Goal: Task Accomplishment & Management: Complete application form

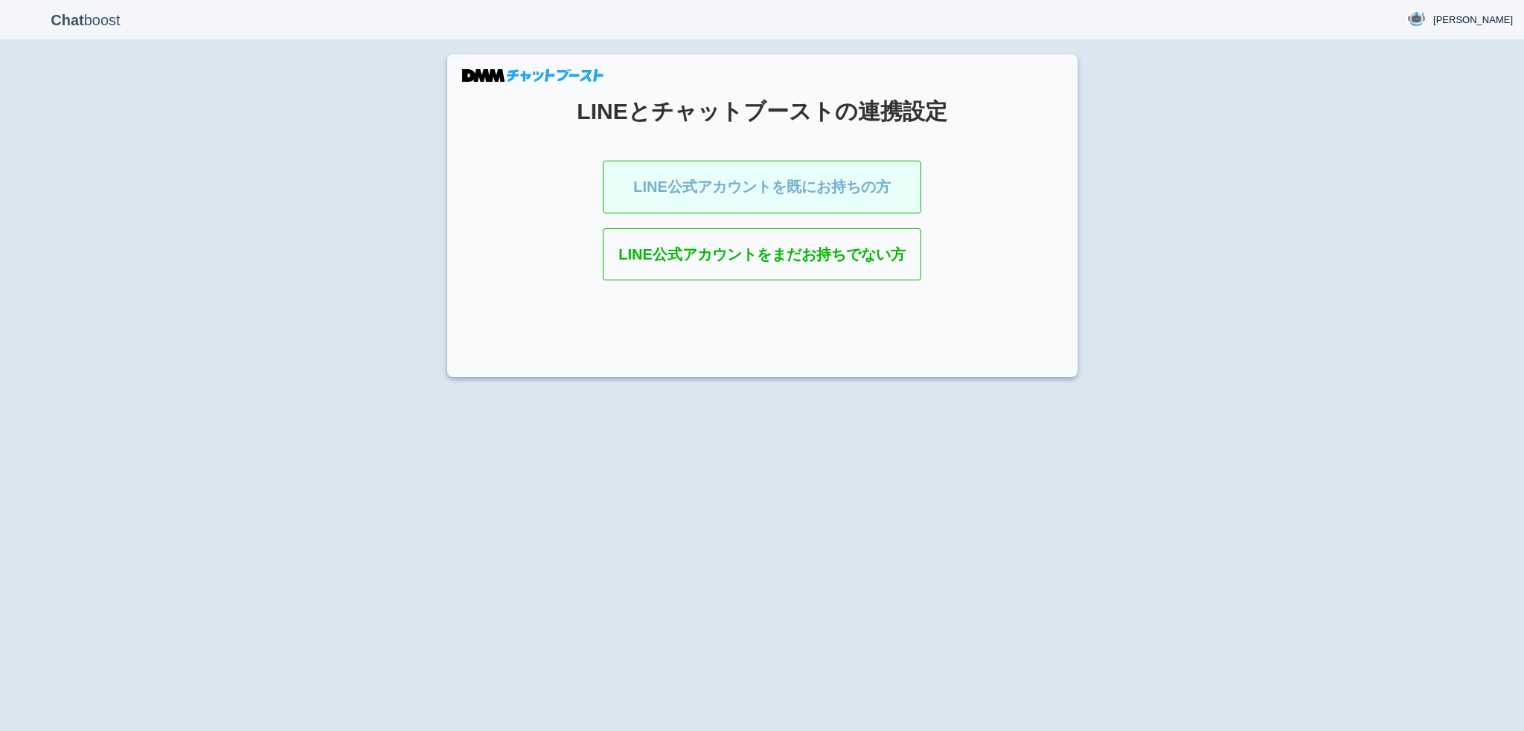
click at [807, 168] on link "LINE公式アカウントを既にお持ちの方" at bounding box center [762, 187] width 318 height 53
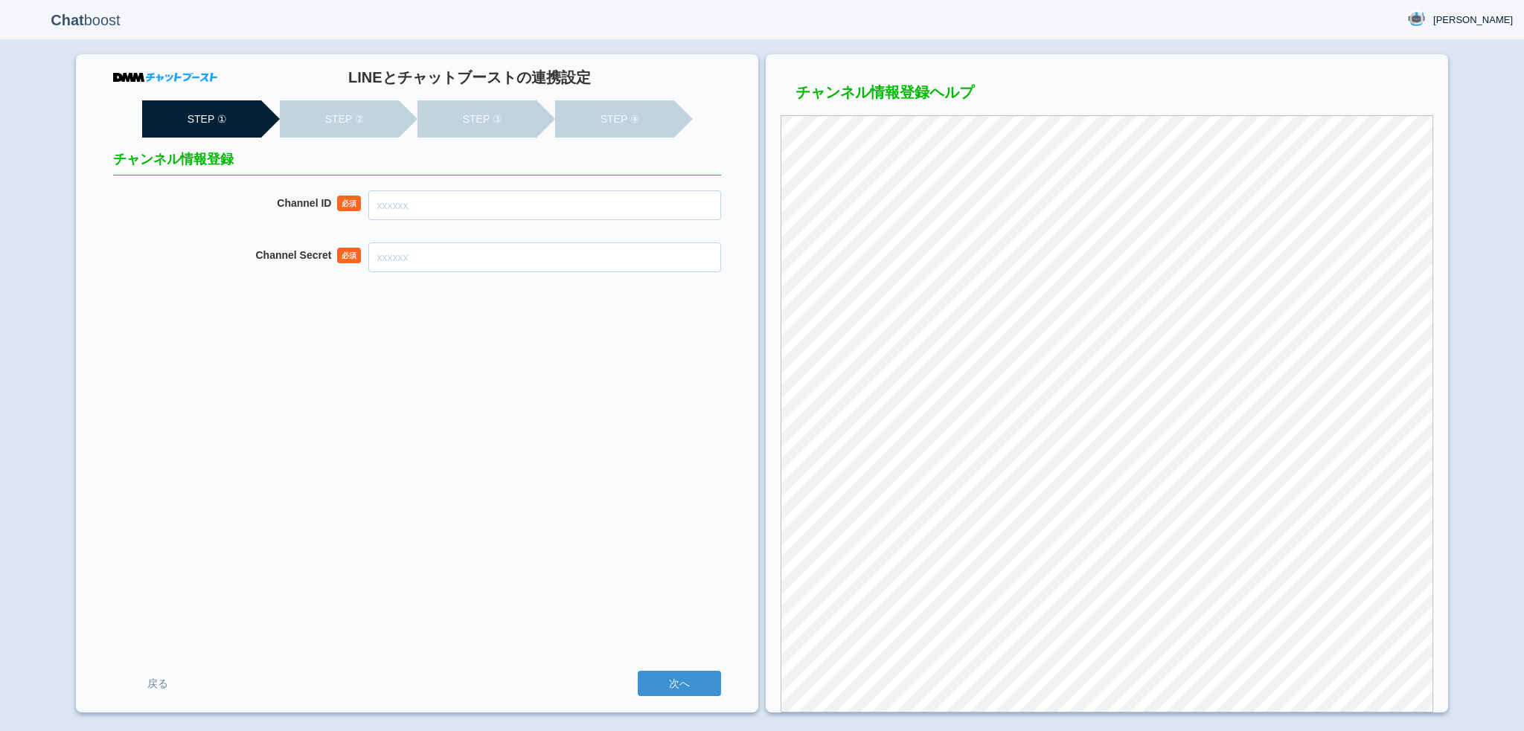
click at [615, 212] on input "Channel ID" at bounding box center [544, 205] width 353 height 30
paste input "2007954210"
type input "2007954210"
paste input "6fec008890a3eea24c25b67c524b3548"
type input "6fec008890a3eea24c25b67c524b3548"
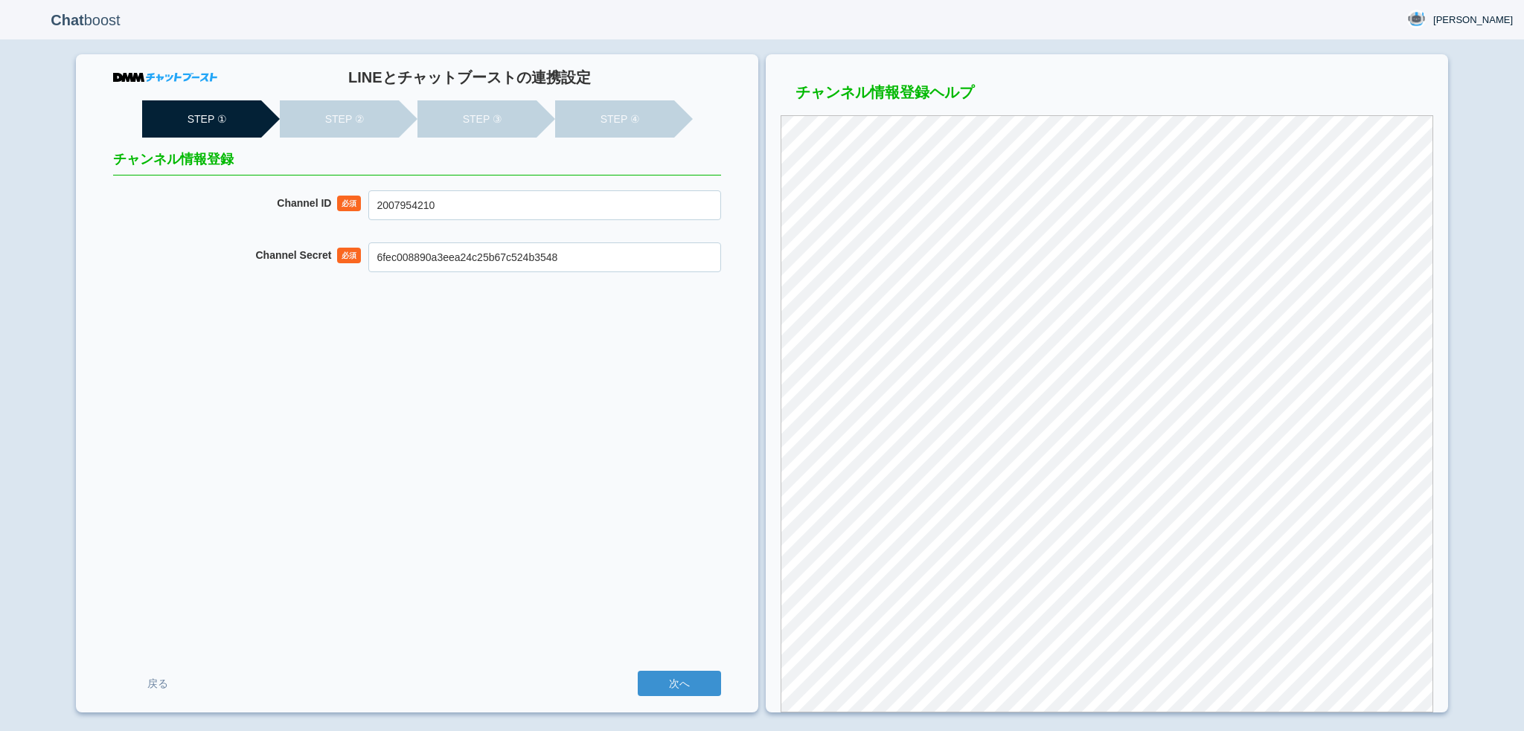
click at [638, 671] on input "次へ" at bounding box center [679, 683] width 83 height 25
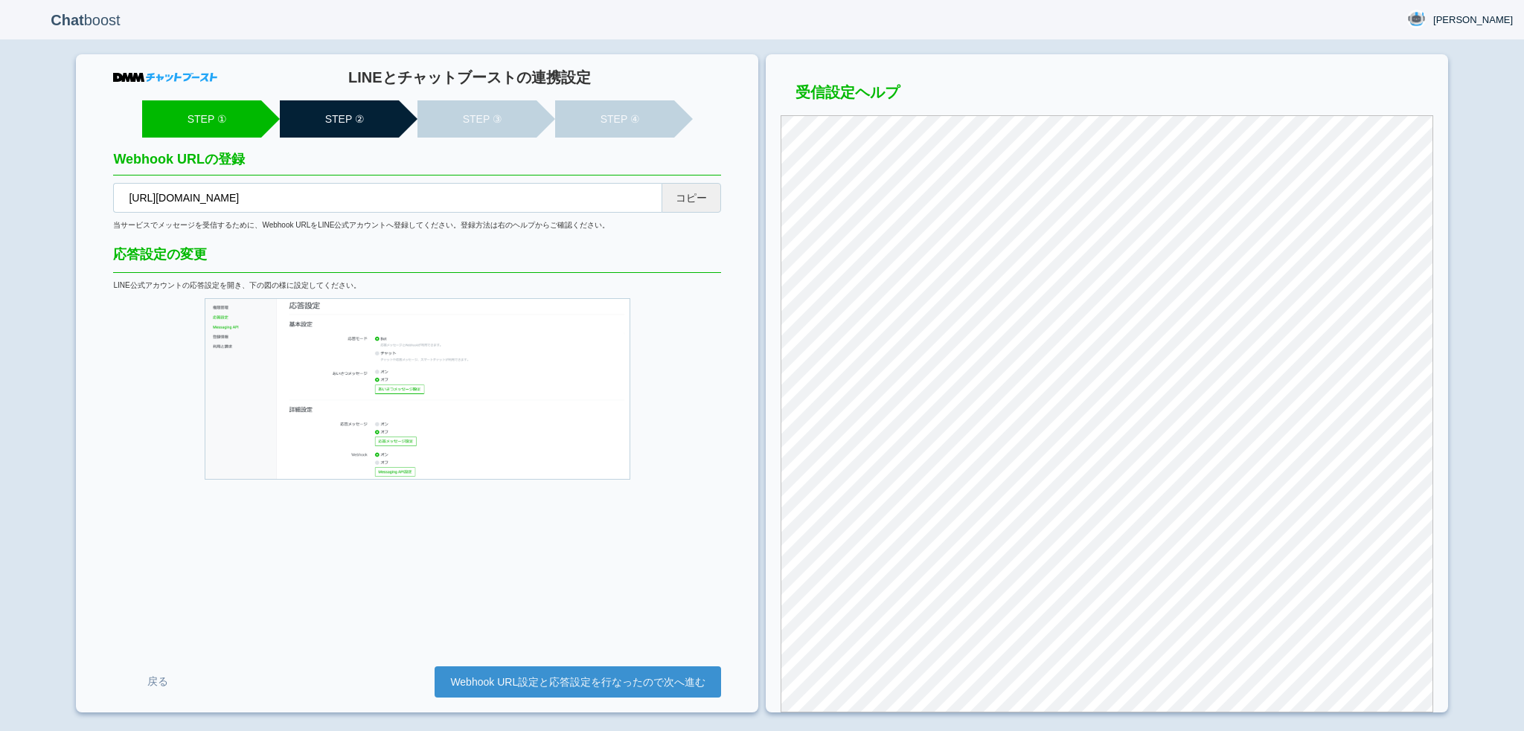
click at [667, 201] on button "コピー" at bounding box center [691, 198] width 60 height 30
click at [484, 676] on link "Webhook URL設定と応答設定を行なったので次へ進む" at bounding box center [578, 682] width 286 height 31
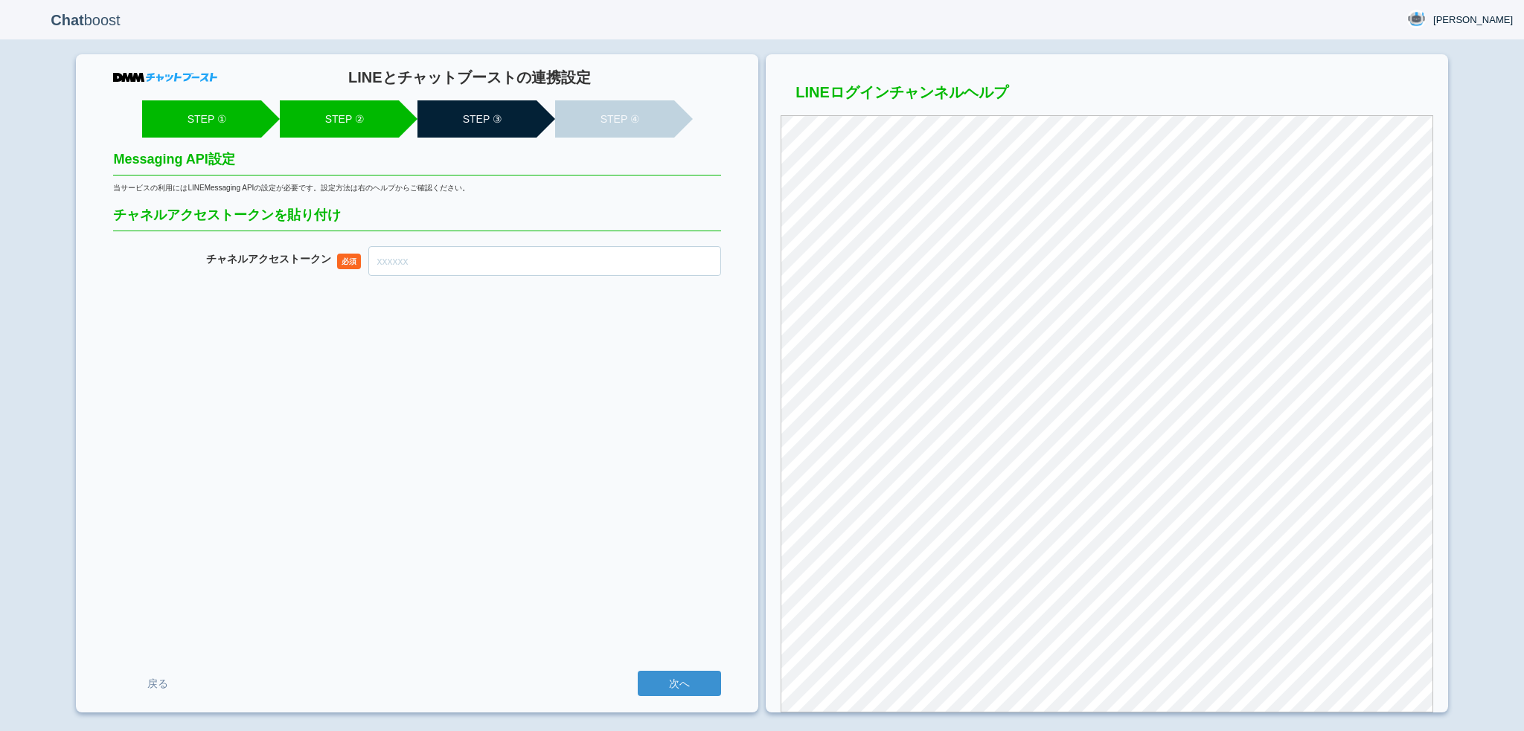
click at [562, 260] on input "チャネル アクセストークン" at bounding box center [544, 261] width 353 height 30
paste input "+le+UvEPKtEPvn/ioHF0TfKY9r1JsdD+m8FUZtZ0MRc/DUgr6sh3CWhimVe5QmE3gDgoJaqzKspkykC…"
type input "+le+UvEPKtEPvn/ioHF0TfKY9r1JsdD+m8FUZtZ0MRc/DUgr6sh3CWhimVe5QmE3gDgoJaqzKspkykC…"
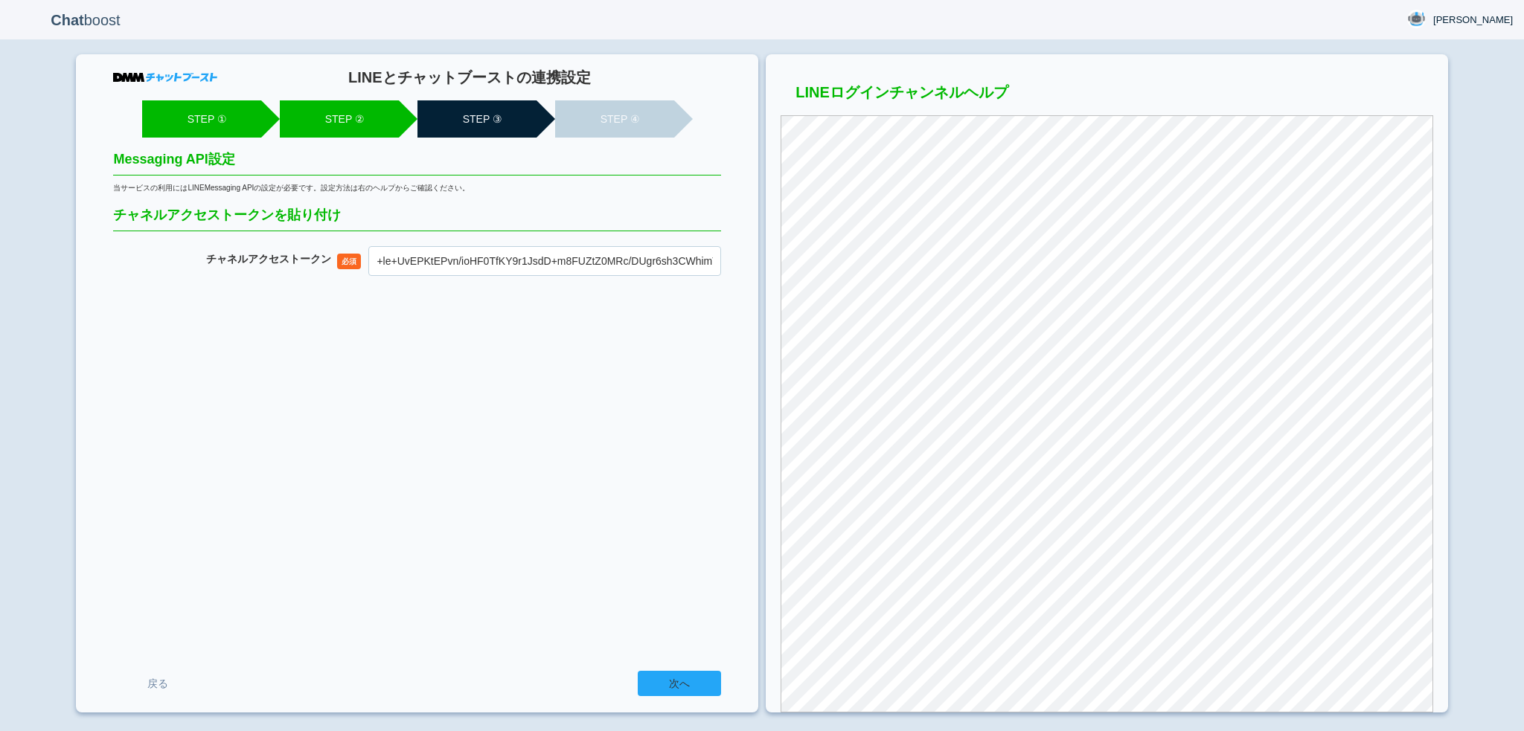
click at [693, 684] on input "次へ" at bounding box center [679, 683] width 83 height 25
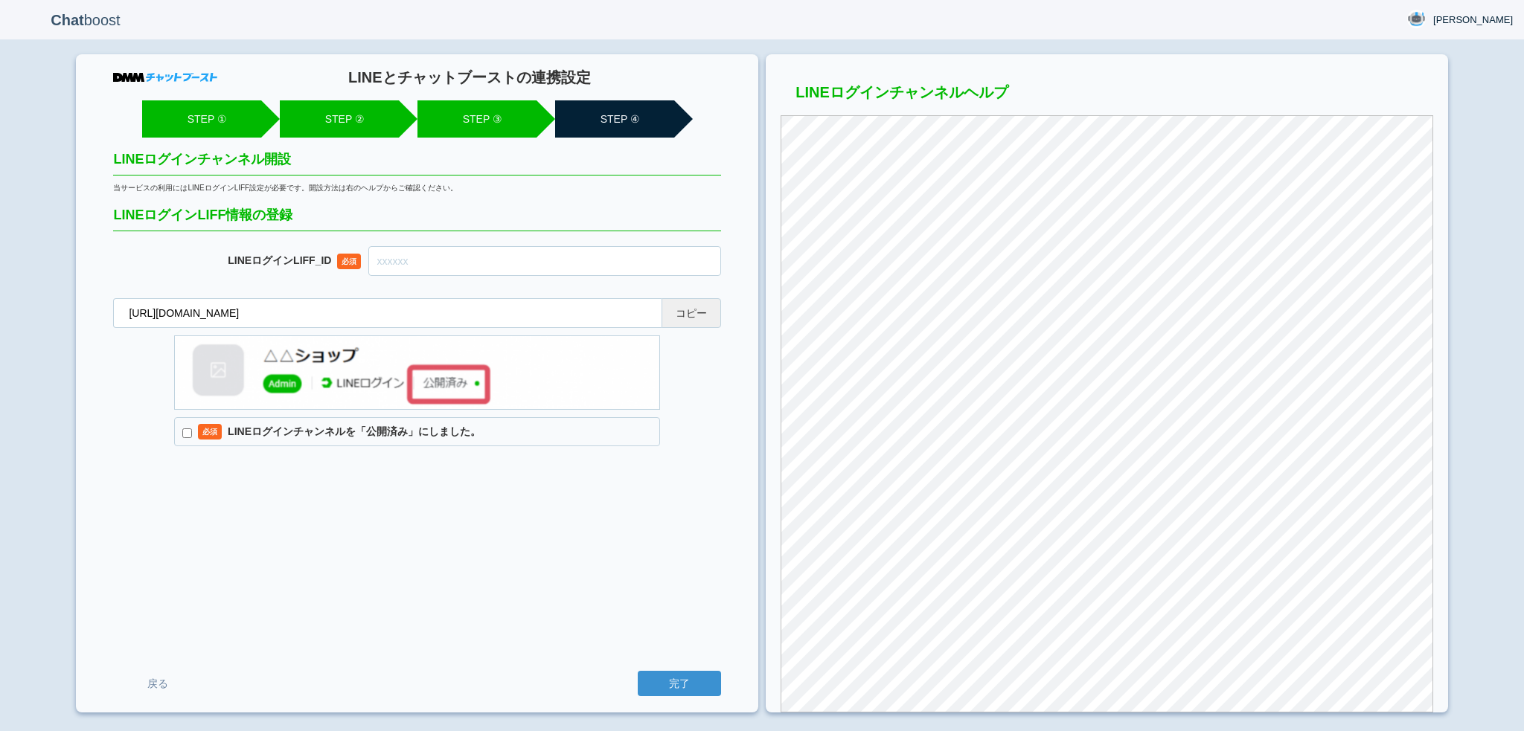
click at [698, 328] on form "LINEログインLIFF_ID 必須 [URL][DOMAIN_NAME] コピー 必須 LINEログインチャンネルを「公開済み」にしました。 戻る 完了" at bounding box center [417, 346] width 608 height 201
click at [701, 307] on button "コピー" at bounding box center [691, 313] width 60 height 30
click at [508, 253] on input "text" at bounding box center [544, 261] width 353 height 30
paste input "2007954224-p7ek9aAe"
type input "2007954224-p7ek9aAe"
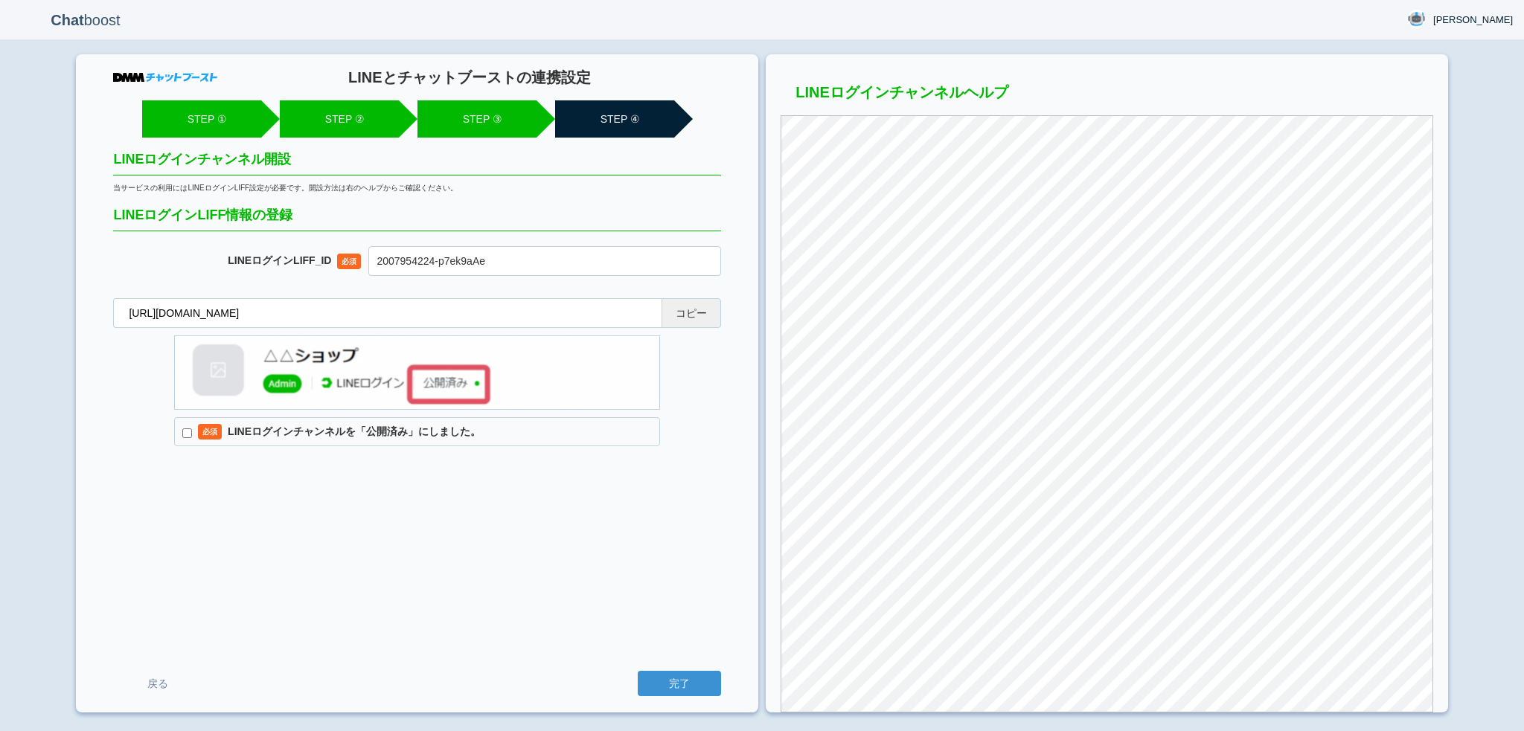
click at [400, 429] on label "必須 LINEログインチャンネルを「公開済み」にしました。" at bounding box center [417, 432] width 486 height 30
click at [192, 429] on input "必須 LINEログインチャンネルを「公開済み」にしました。" at bounding box center [187, 434] width 10 height 10
checkbox input "true"
click at [661, 679] on input "完了" at bounding box center [679, 683] width 83 height 25
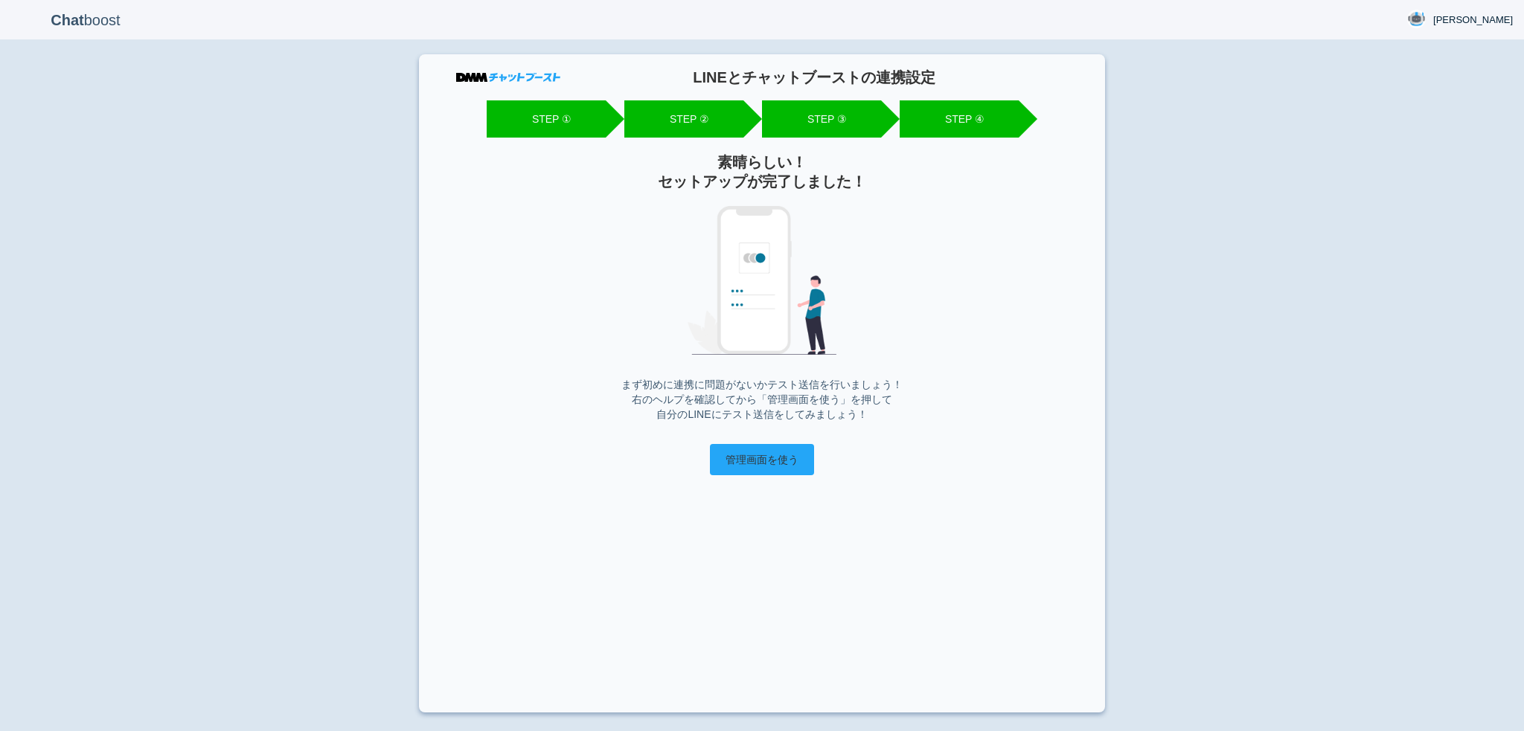
click at [747, 471] on input "管理画面を使う" at bounding box center [762, 459] width 104 height 31
